Goal: Task Accomplishment & Management: Manage account settings

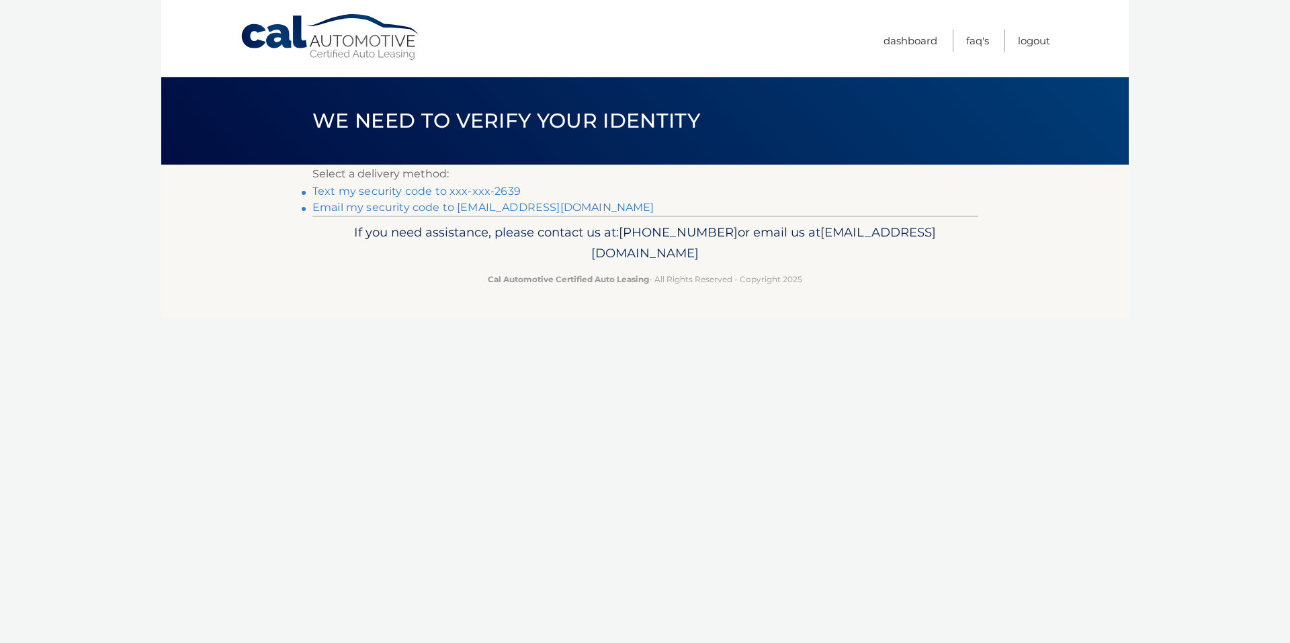
click at [382, 194] on link "Text my security code to xxx-xxx-2639" at bounding box center [416, 191] width 208 height 13
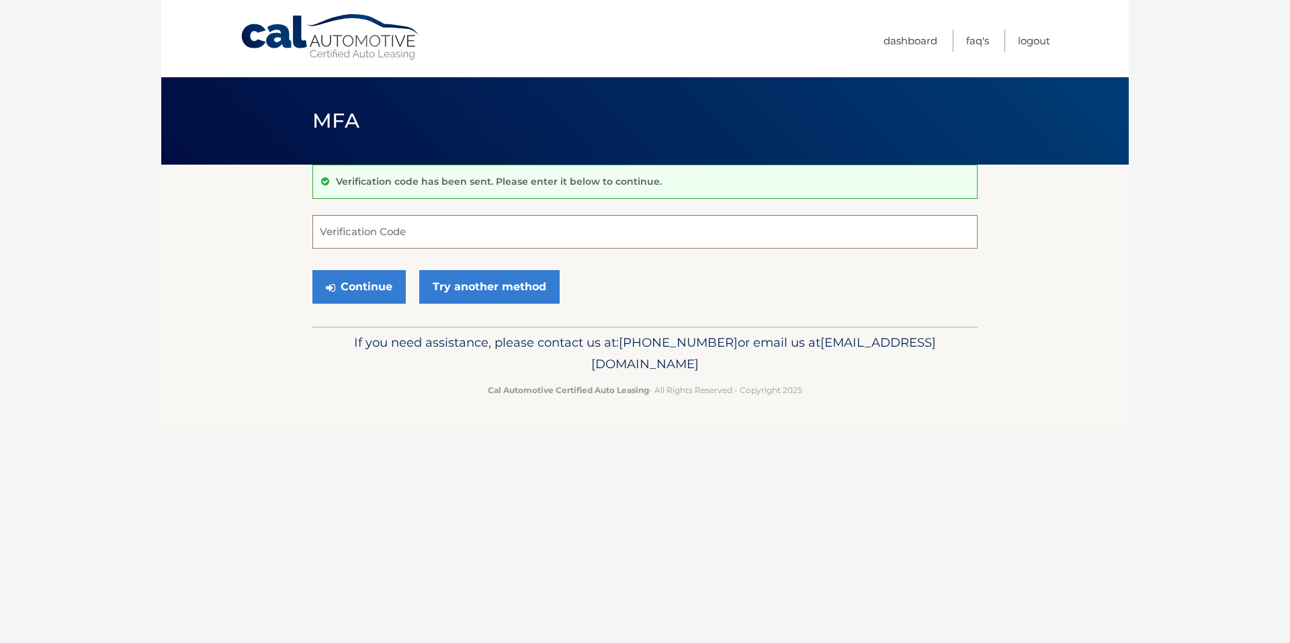
click at [379, 225] on input "Verification Code" at bounding box center [644, 232] width 665 height 34
type input "503678"
click at [312, 270] on button "Continue" at bounding box center [358, 287] width 93 height 34
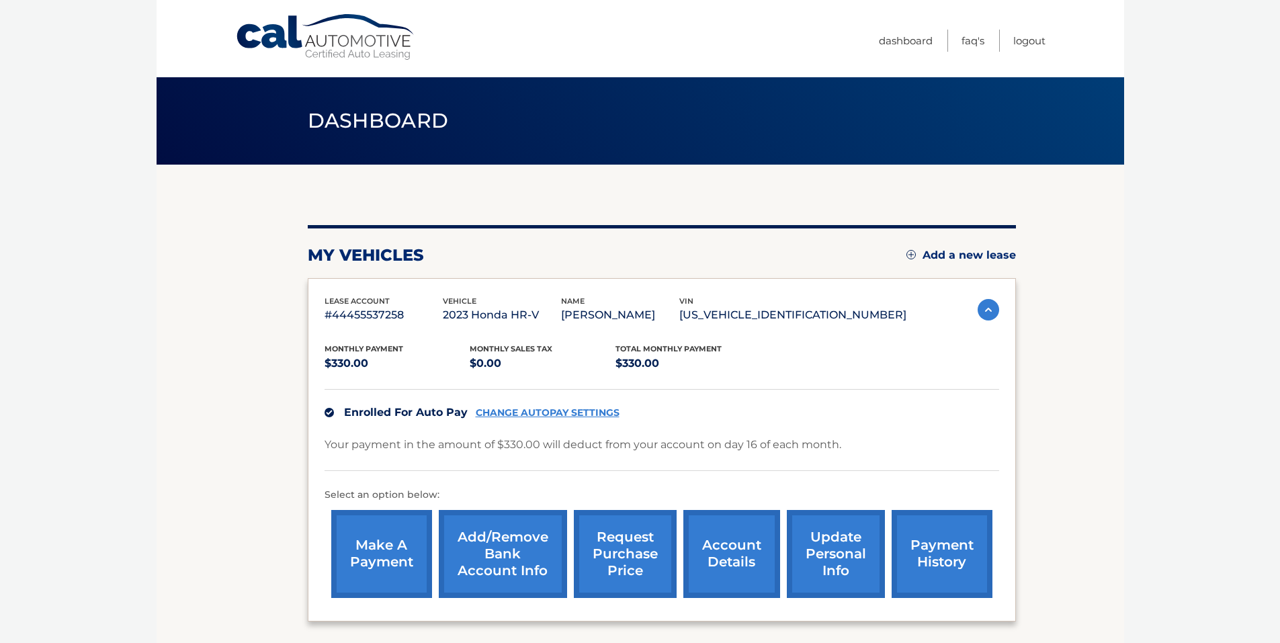
click at [538, 413] on link "CHANGE AUTOPAY SETTINGS" at bounding box center [548, 412] width 144 height 11
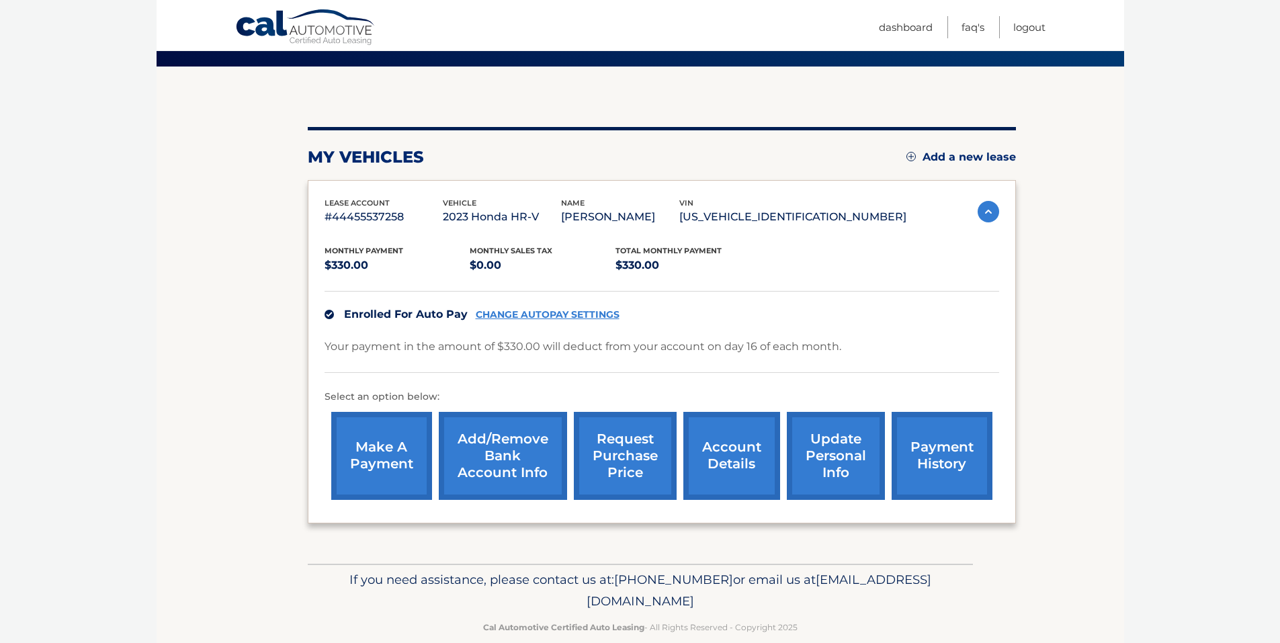
scroll to position [120, 0]
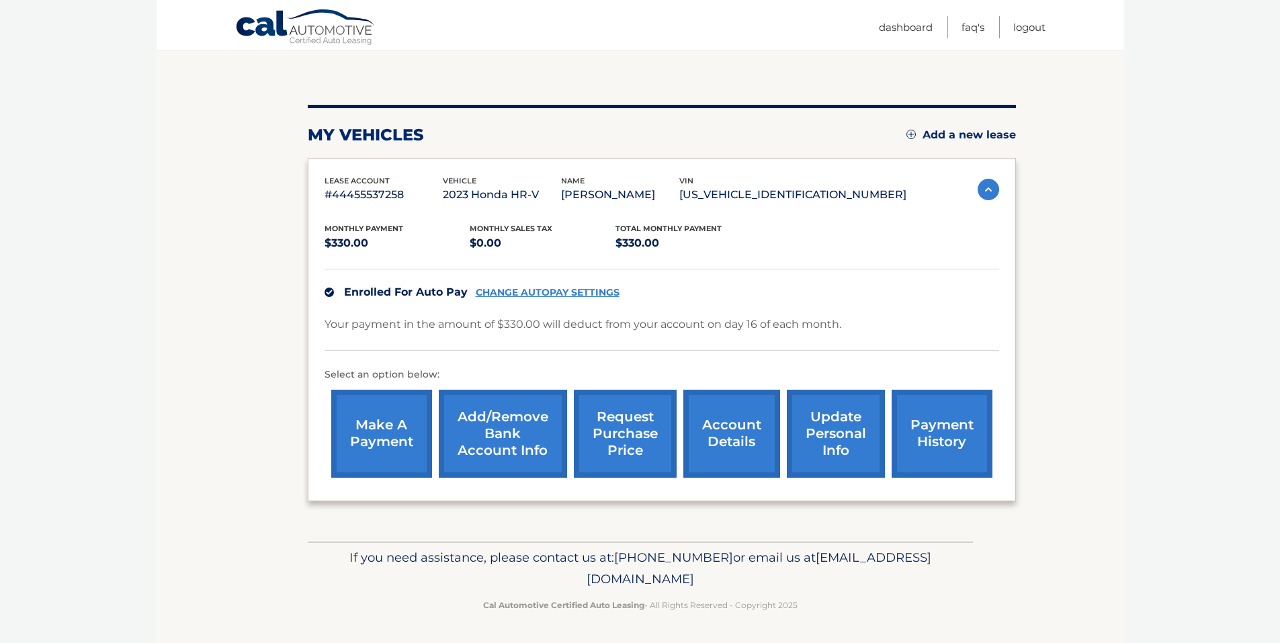
click at [708, 437] on link "account details" at bounding box center [731, 434] width 97 height 88
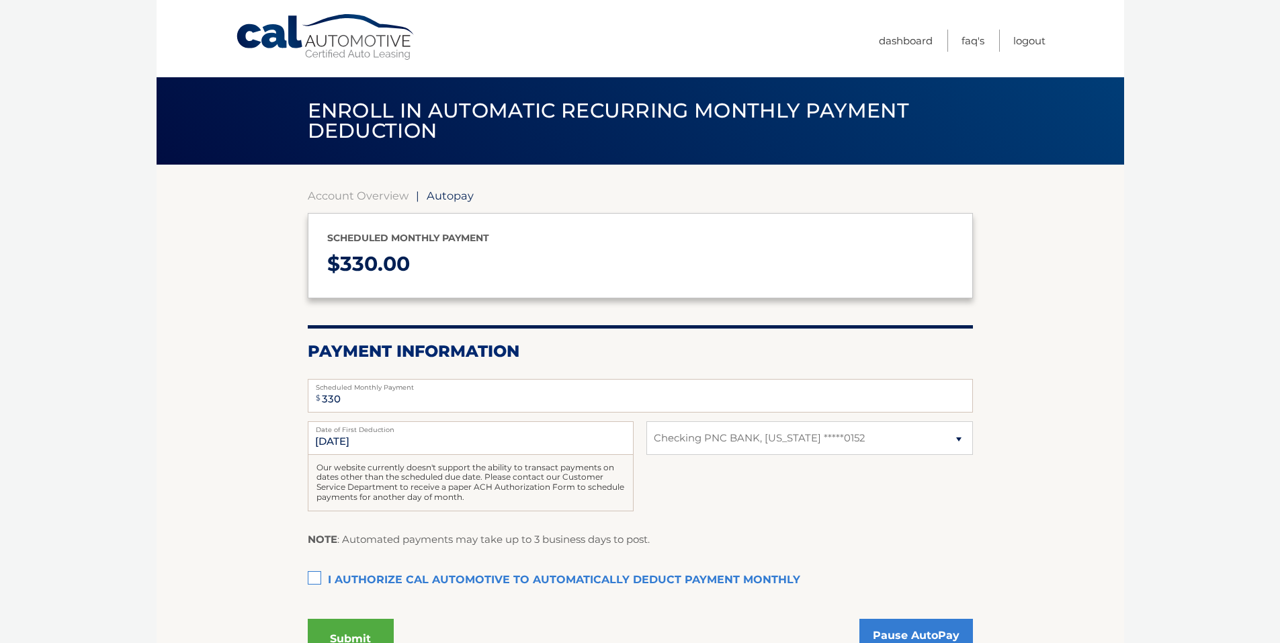
select select "MDVkMjcyNTEtYWNhNy00NDE1LWI4ZmMtNDI2M2VhNGM1YjU3"
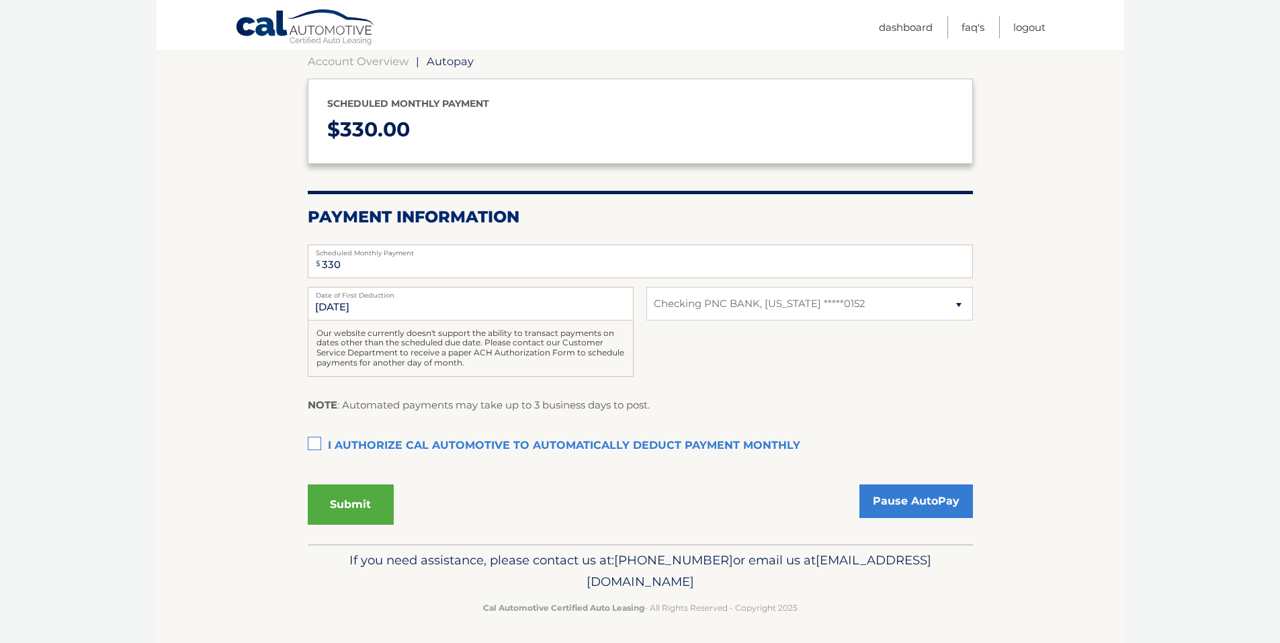
scroll to position [137, 0]
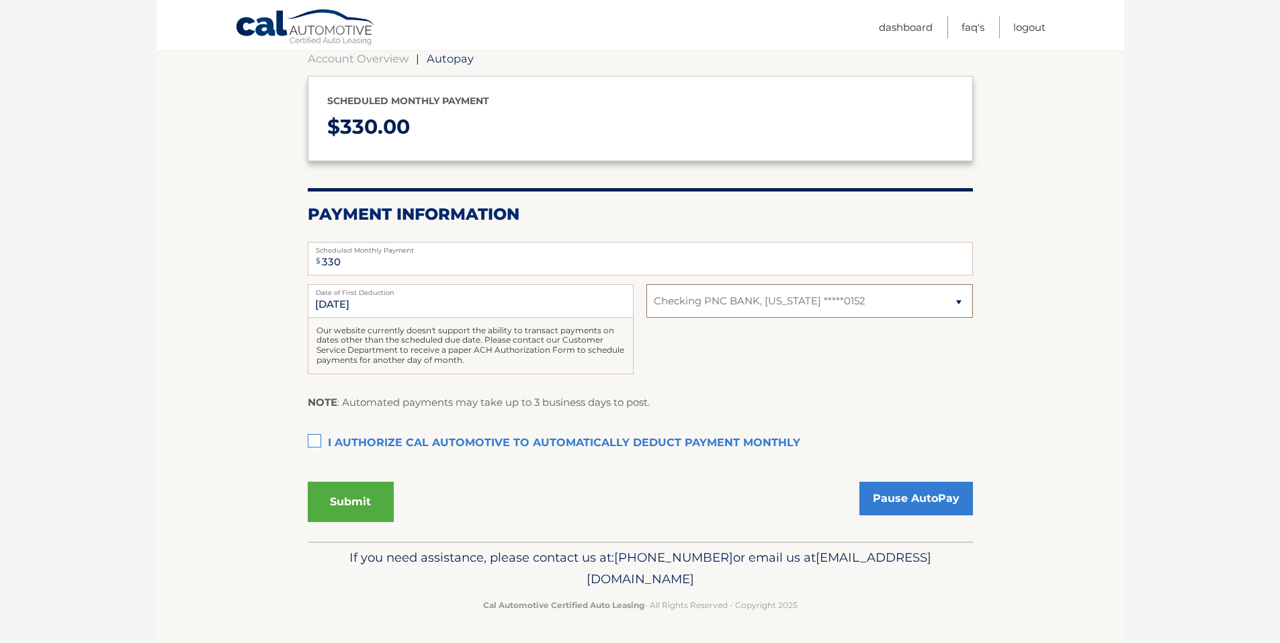
click at [962, 304] on select "Select Bank Account Checking PNC BANK, NEW JERSEY *****0152" at bounding box center [809, 301] width 326 height 34
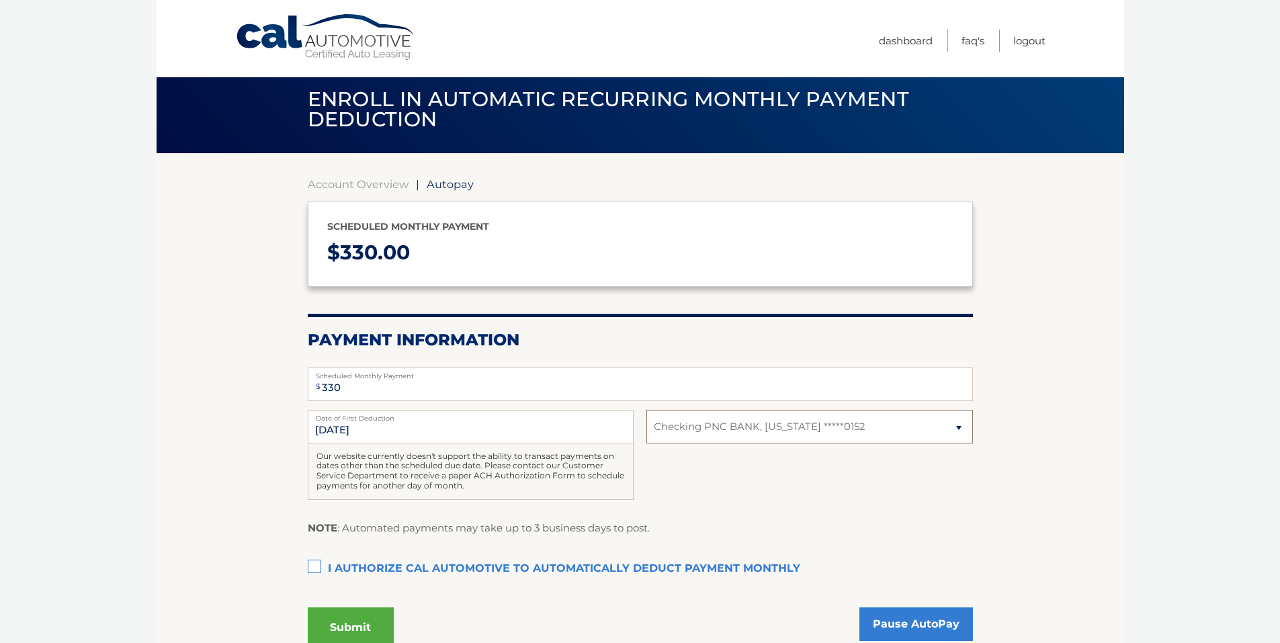
scroll to position [0, 0]
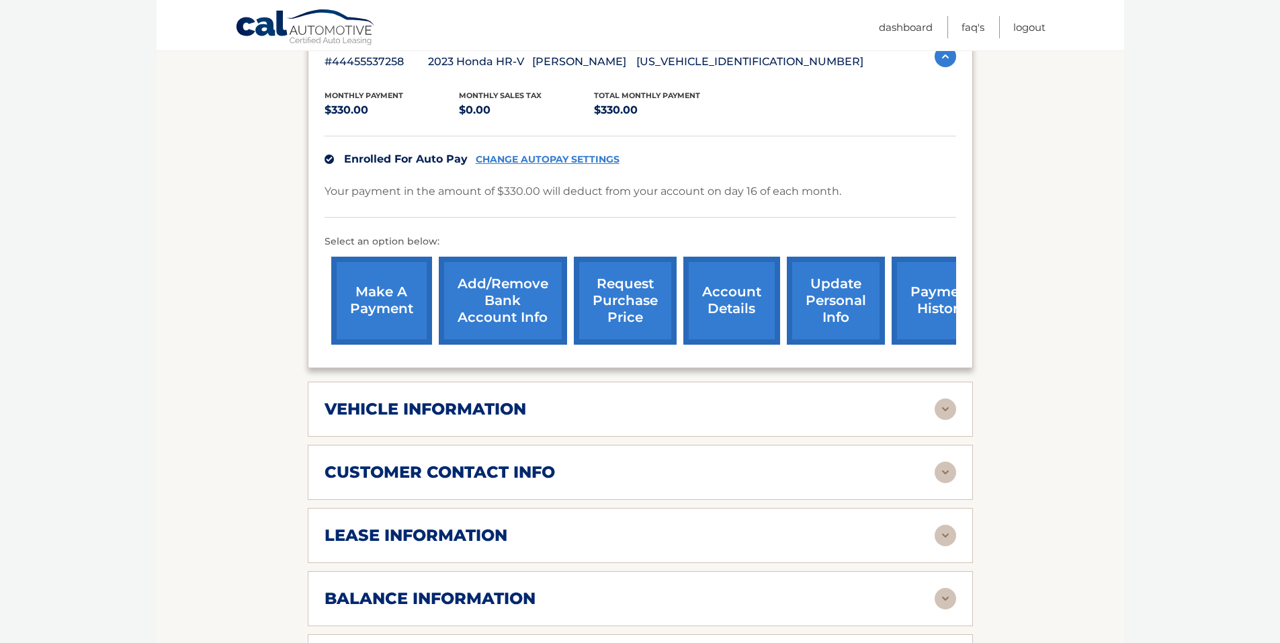
scroll to position [269, 0]
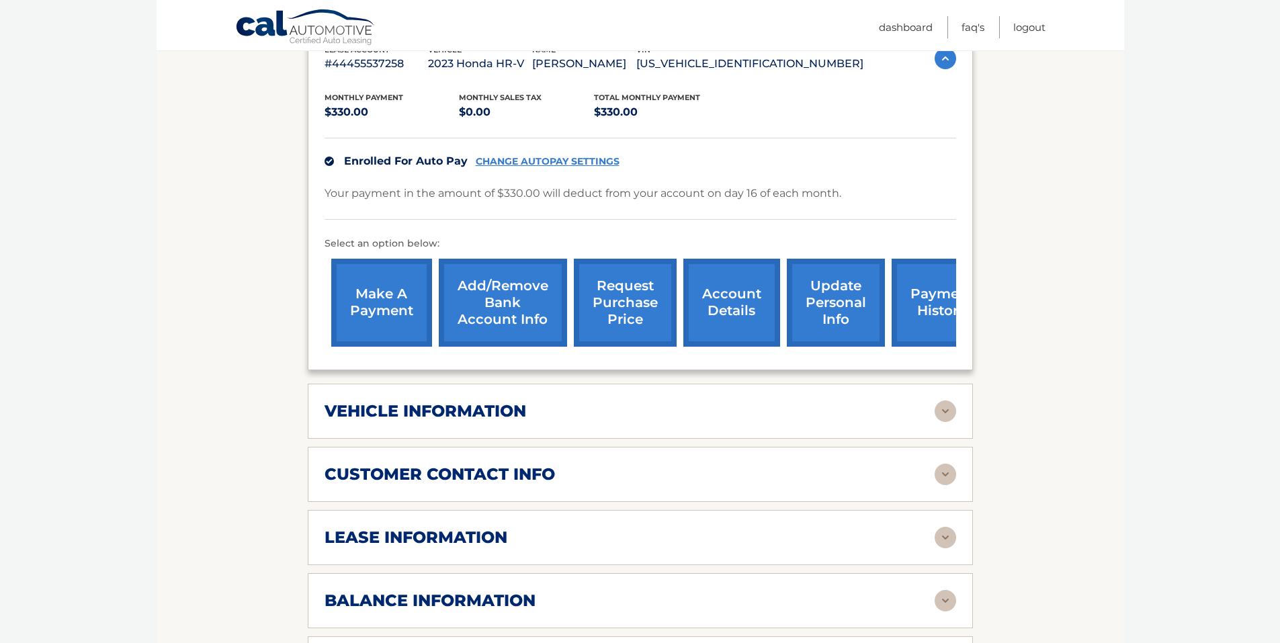
click at [829, 315] on link "update personal info" at bounding box center [836, 303] width 98 height 88
click at [940, 308] on link "payment history" at bounding box center [942, 303] width 101 height 88
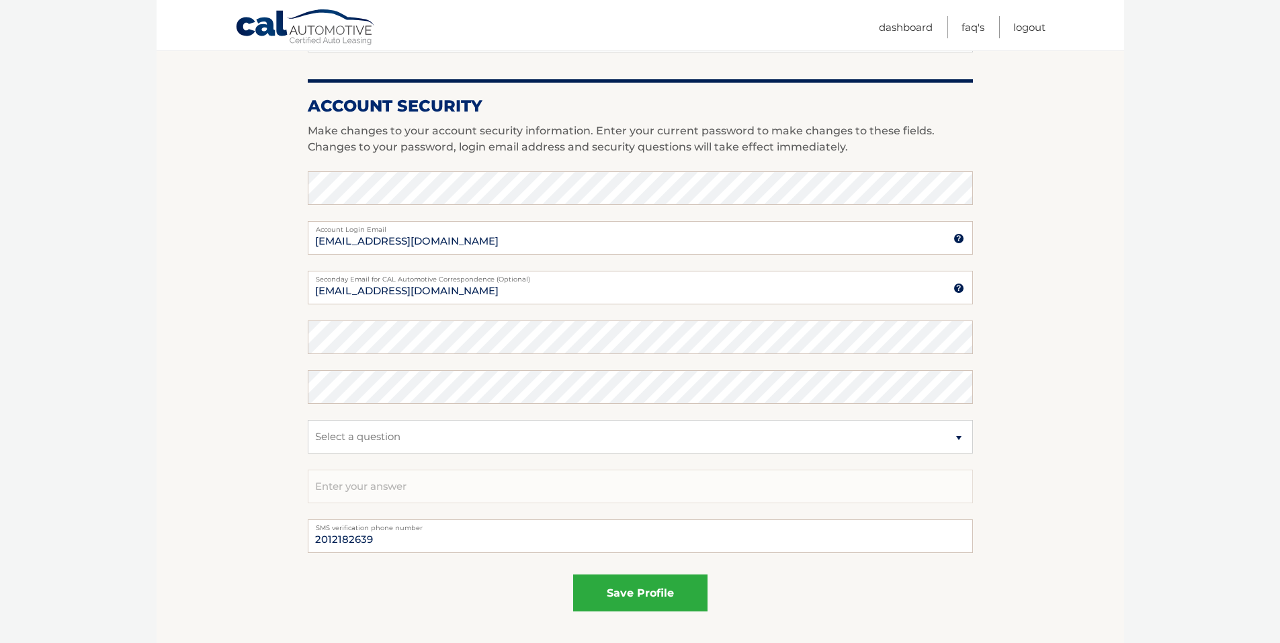
scroll to position [602, 0]
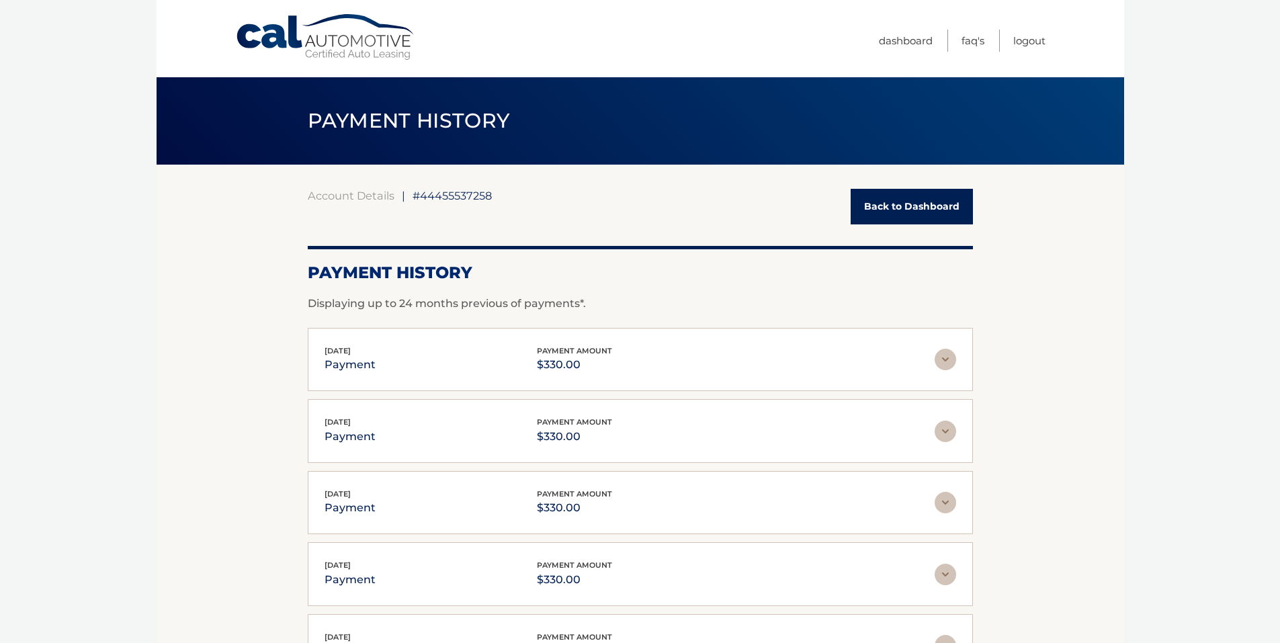
click at [886, 206] on link "Back to Dashboard" at bounding box center [912, 207] width 122 height 36
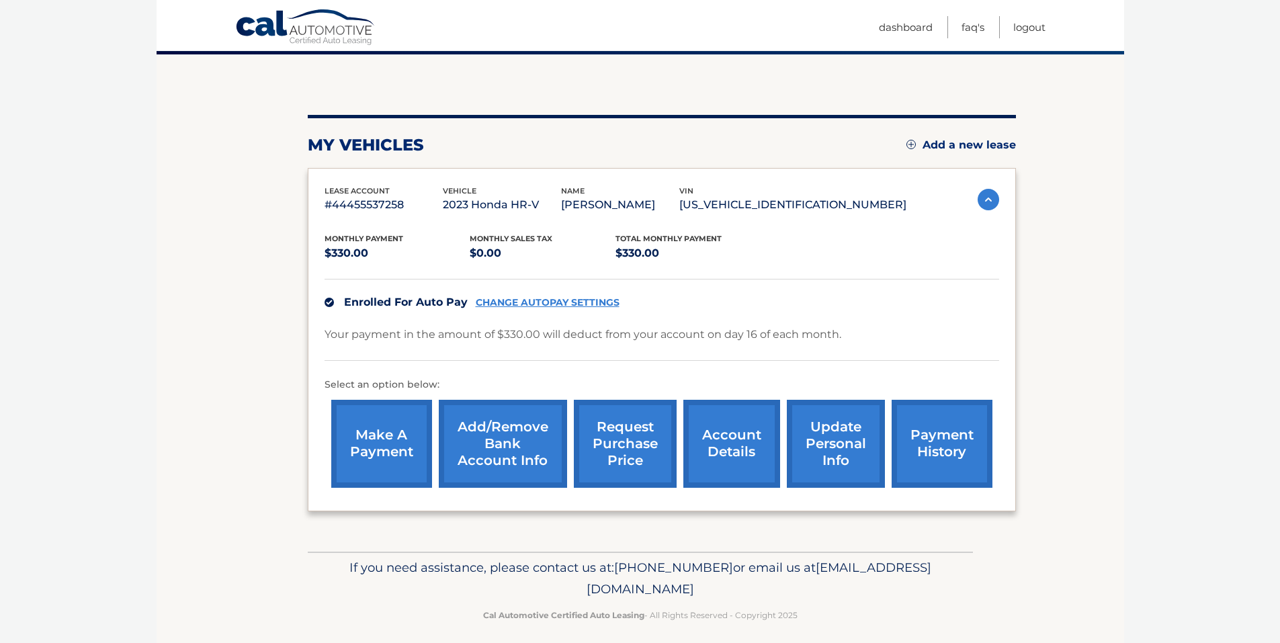
scroll to position [120, 0]
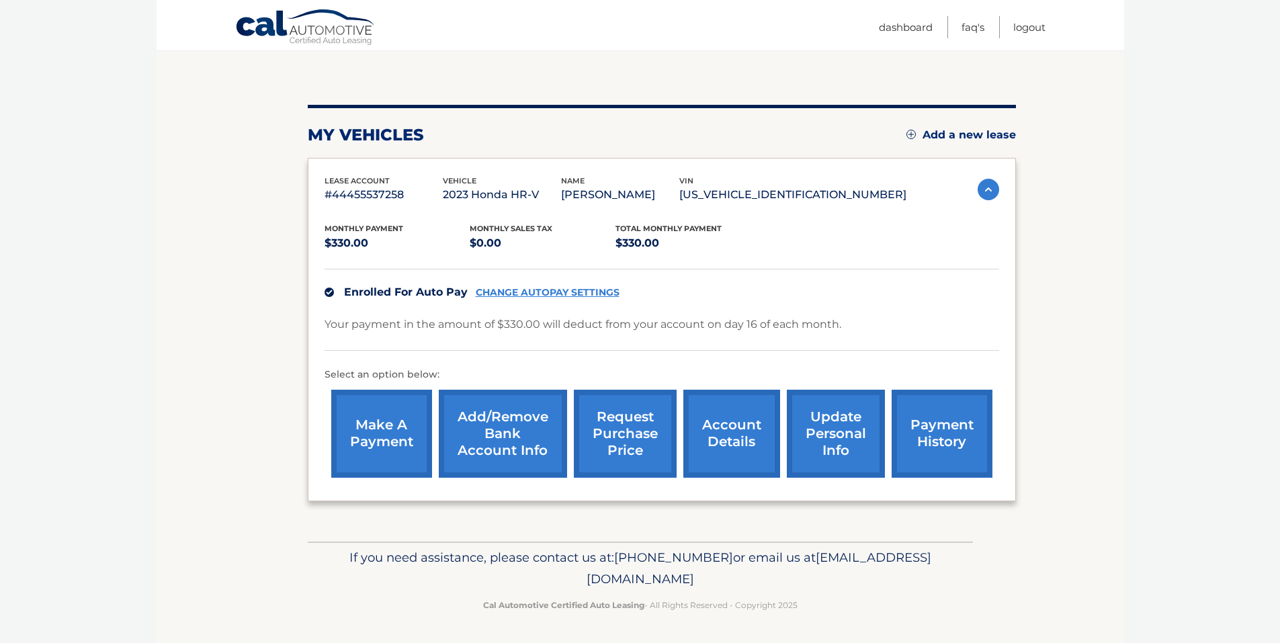
click at [509, 446] on link "Add/Remove bank account info" at bounding box center [503, 434] width 128 height 88
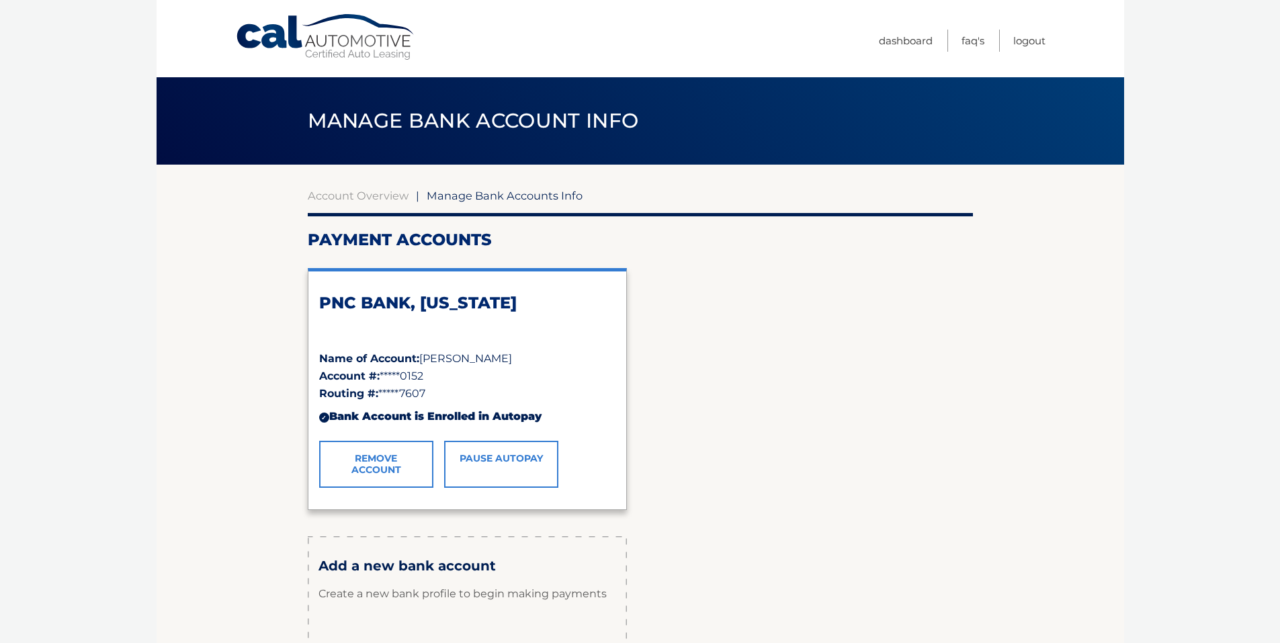
click at [386, 474] on link "Remove Account" at bounding box center [376, 464] width 114 height 47
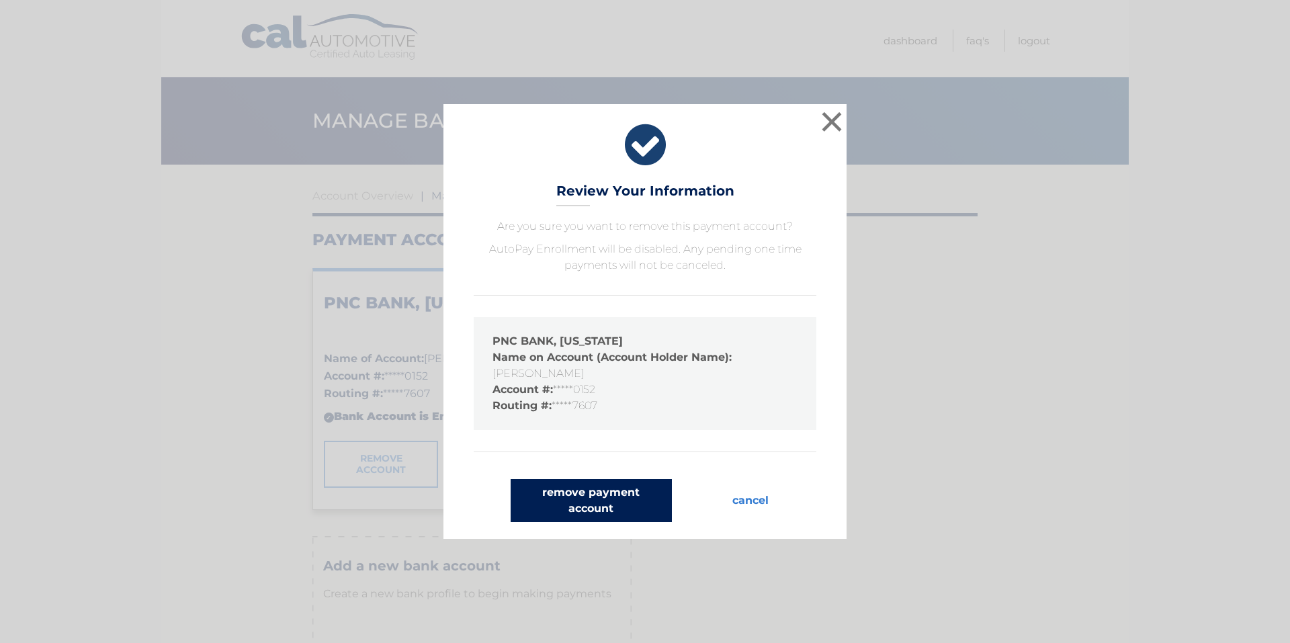
click at [593, 503] on button "remove payment account" at bounding box center [591, 500] width 161 height 43
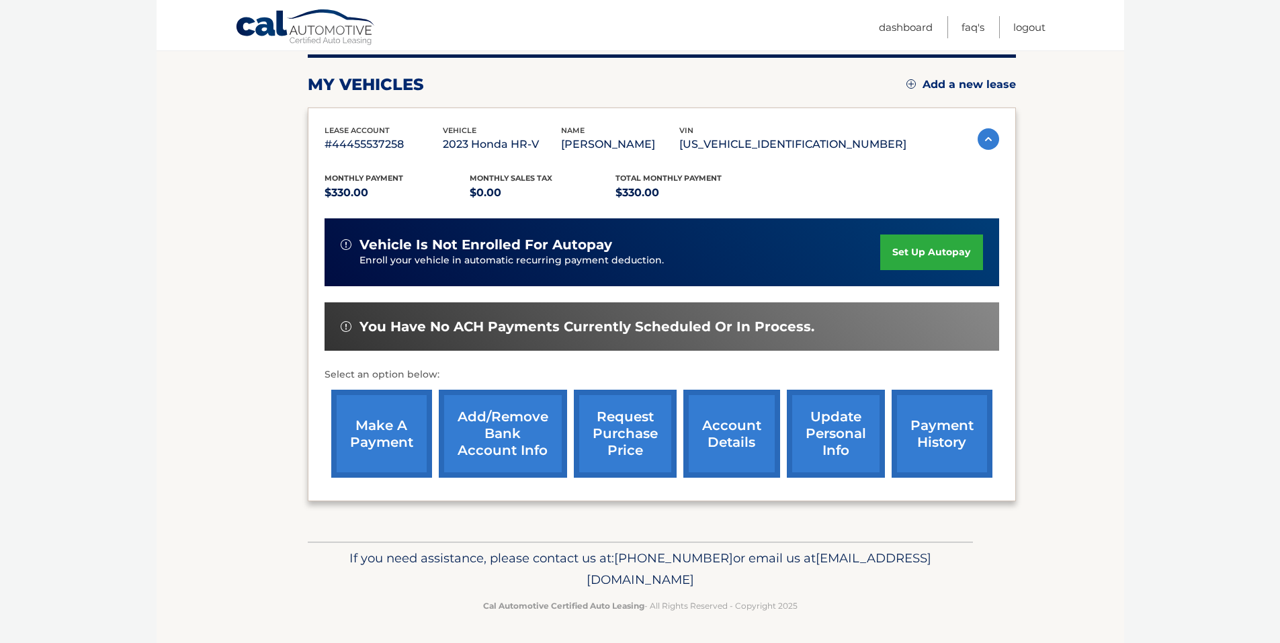
scroll to position [171, 0]
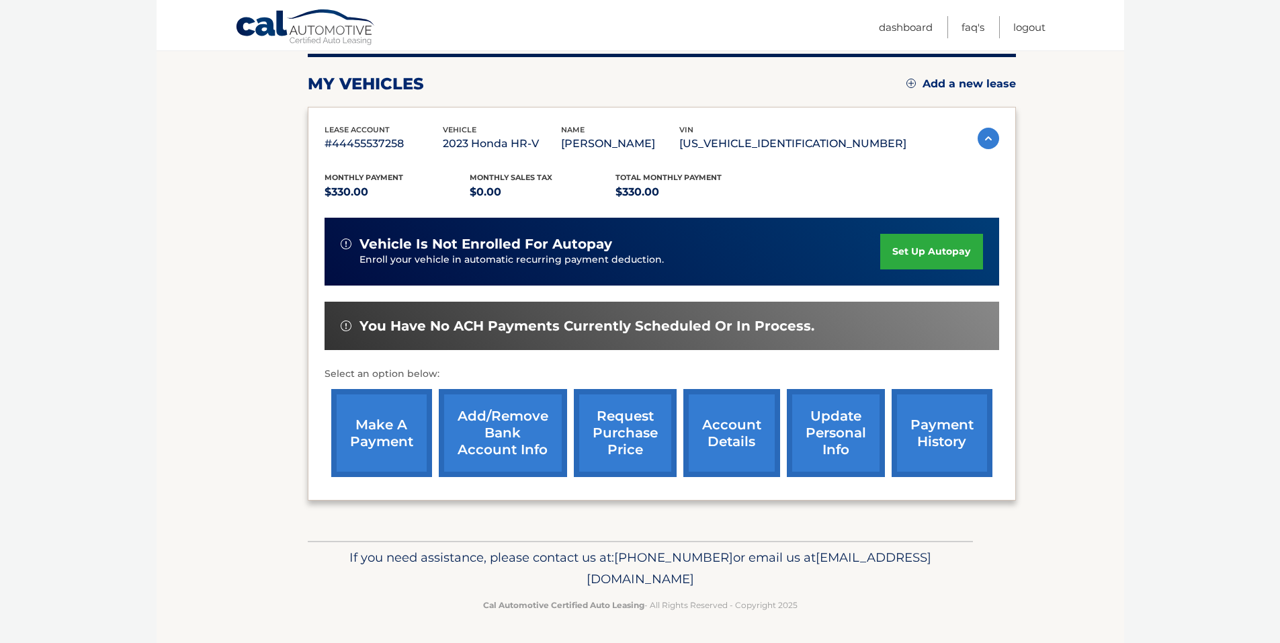
click at [503, 446] on link "Add/Remove bank account info" at bounding box center [503, 433] width 128 height 88
click at [731, 439] on link "account details" at bounding box center [731, 433] width 97 height 88
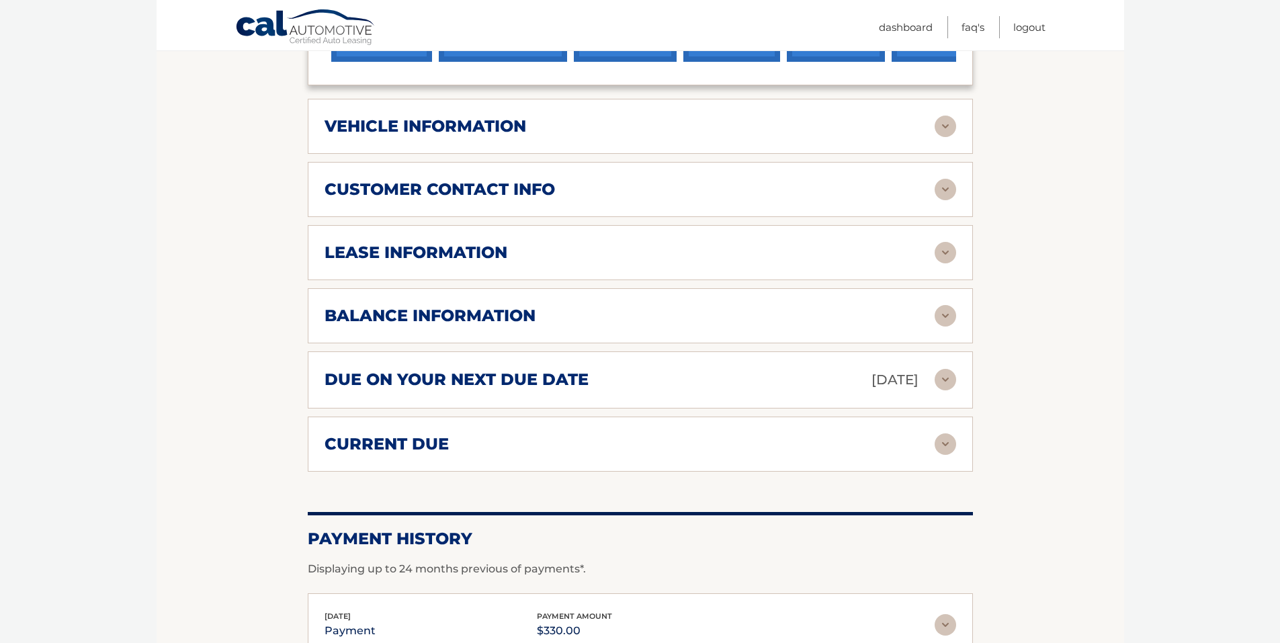
scroll to position [672, 0]
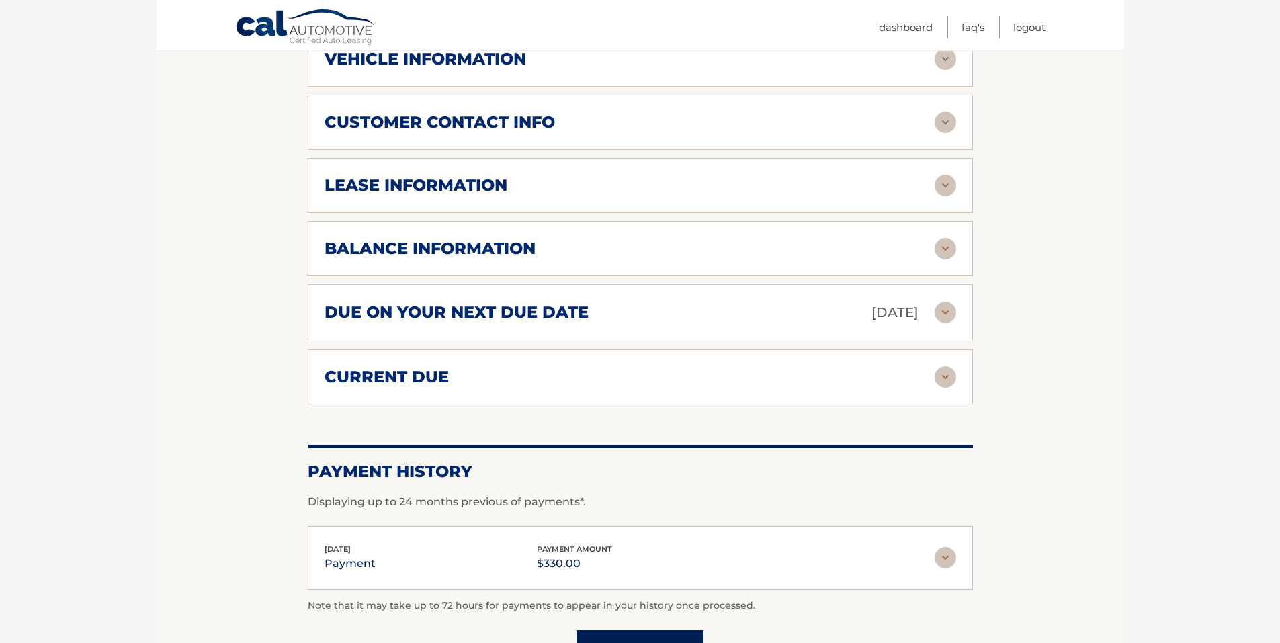
click at [427, 255] on h2 "balance information" at bounding box center [430, 249] width 211 height 20
